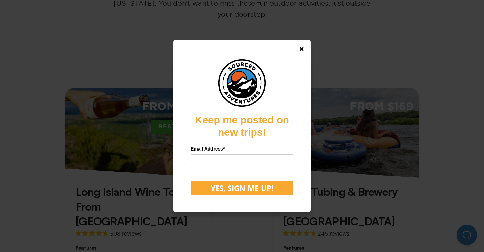
scroll to position [164, 0]
click at [303, 47] on icon at bounding box center [302, 49] width 4 height 4
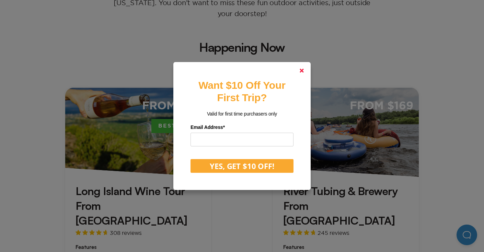
click at [301, 70] on polygon at bounding box center [302, 71] width 4 height 4
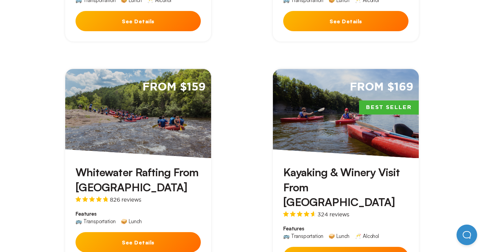
scroll to position [419, 0]
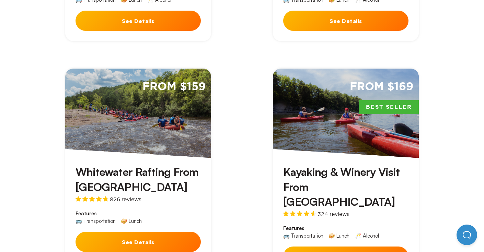
click at [322, 247] on button "See Details" at bounding box center [345, 257] width 125 height 20
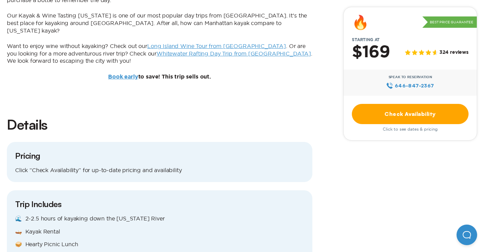
scroll to position [585, 0]
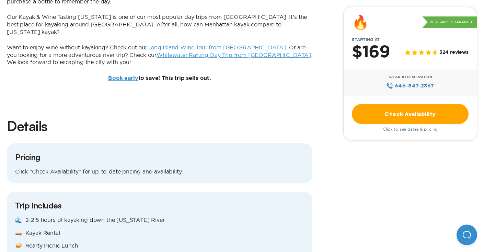
click at [400, 110] on link "Check Availability" at bounding box center [410, 114] width 117 height 20
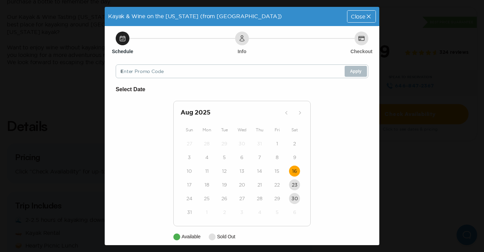
click at [296, 173] on time "16" at bounding box center [294, 171] width 5 height 7
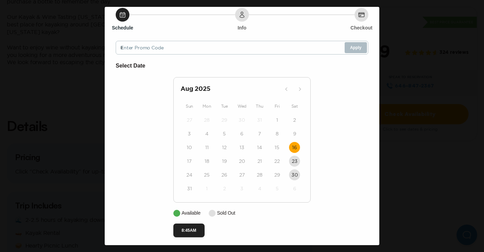
scroll to position [28, 0]
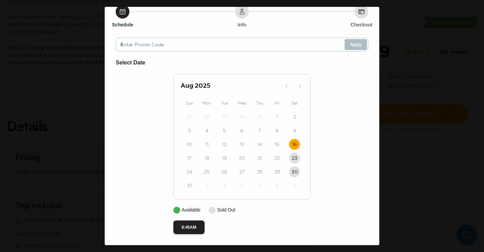
click at [400, 62] on div "Kayak & Wine on the [US_STATE] (from [GEOGRAPHIC_DATA]) Date: [DATE] Close Sche…" at bounding box center [242, 126] width 484 height 252
click at [395, 73] on div "Kayak & Wine on the [US_STATE] (from [GEOGRAPHIC_DATA]) Date: [DATE] Close Sche…" at bounding box center [242, 126] width 484 height 252
click at [60, 76] on div "Kayak & Wine on the [US_STATE] (from [GEOGRAPHIC_DATA]) Date: [DATE] Close Sche…" at bounding box center [242, 126] width 484 height 252
click at [29, 21] on div "Kayak & Wine on the [US_STATE] (from [GEOGRAPHIC_DATA]) Date: [DATE] Close Sche…" at bounding box center [242, 126] width 484 height 252
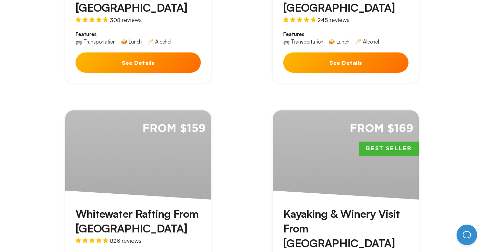
scroll to position [897, 0]
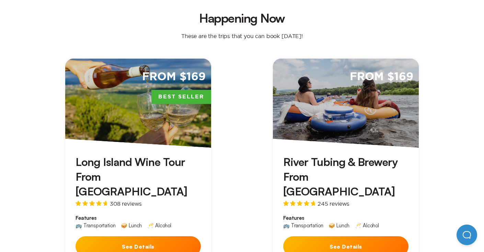
scroll to position [194, 0]
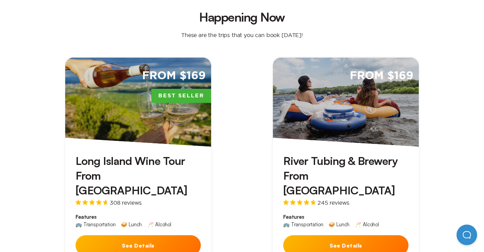
click at [341, 236] on button "See Details" at bounding box center [345, 246] width 125 height 20
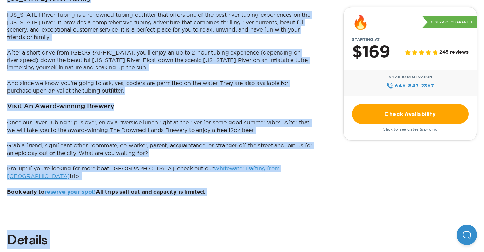
drag, startPoint x: 346, startPoint y: 186, endPoint x: 323, endPoint y: 259, distance: 75.7
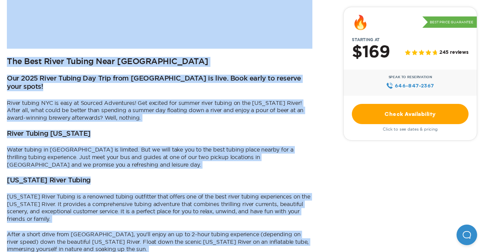
scroll to position [308, 0]
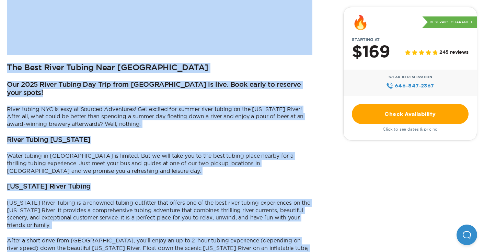
click at [415, 116] on link "Check Availability" at bounding box center [410, 114] width 117 height 20
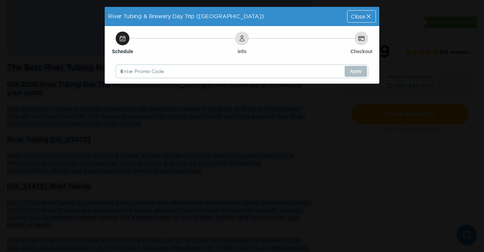
scroll to position [0, 0]
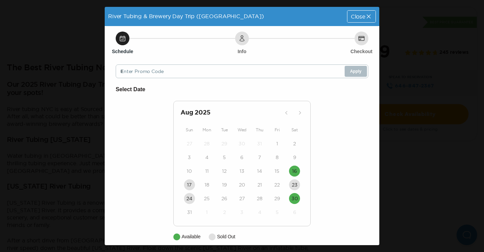
click at [411, 106] on div "River Tubing & Brewery Day Trip (NYC) Close Schedule Info Checkout Enter Promo …" at bounding box center [242, 126] width 484 height 252
click at [360, 15] on span "Close" at bounding box center [358, 16] width 14 height 5
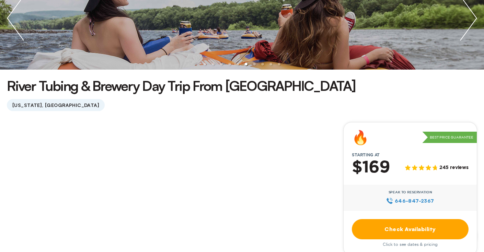
scroll to position [78, 0]
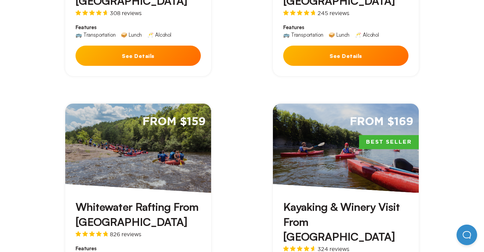
scroll to position [444, 0]
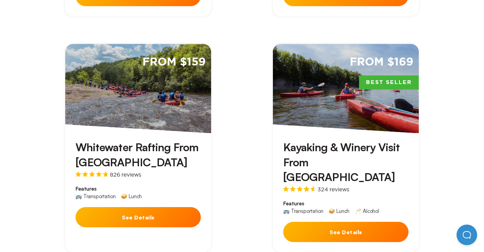
click at [149, 207] on button "See Details" at bounding box center [138, 217] width 125 height 20
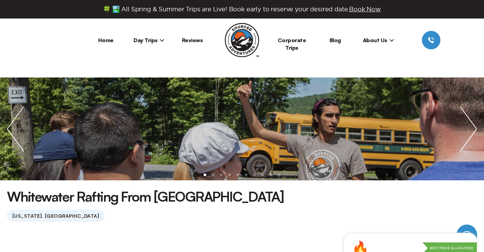
click at [149, 191] on h1 "Whitewater Rafting From [GEOGRAPHIC_DATA]" at bounding box center [145, 196] width 277 height 19
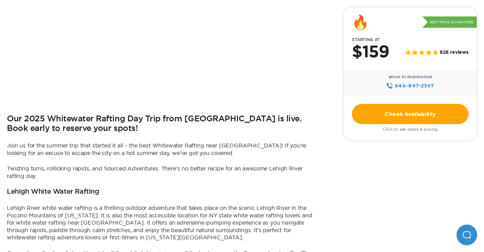
scroll to position [319, 0]
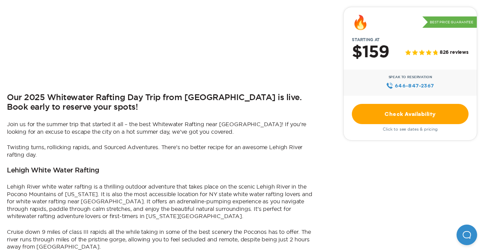
click at [388, 117] on link "Check Availability" at bounding box center [410, 114] width 117 height 20
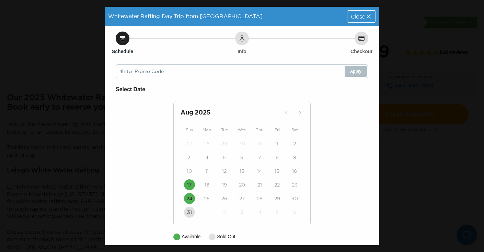
click at [47, 206] on div "Whitewater Rafting Day Trip from NYC Close Schedule Info Checkout Enter Promo C…" at bounding box center [242, 126] width 484 height 252
click at [360, 14] on span "Close" at bounding box center [358, 16] width 14 height 5
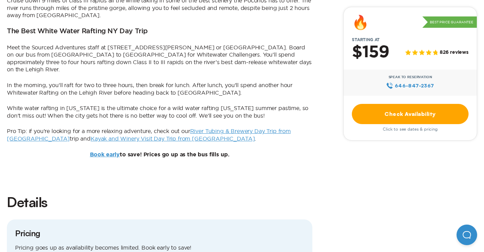
scroll to position [503, 0]
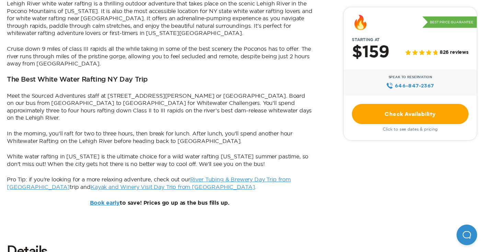
scroll to position [444, 0]
